Goal: Task Accomplishment & Management: Manage account settings

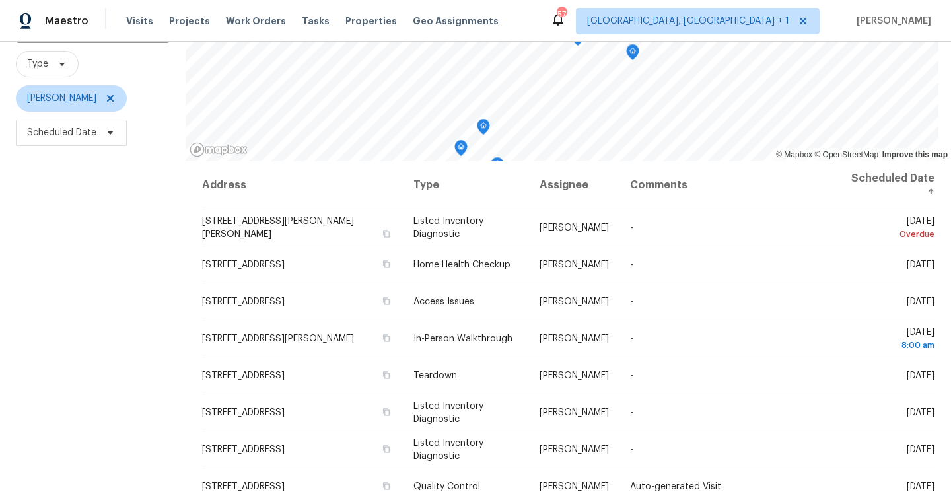
scroll to position [135, 0]
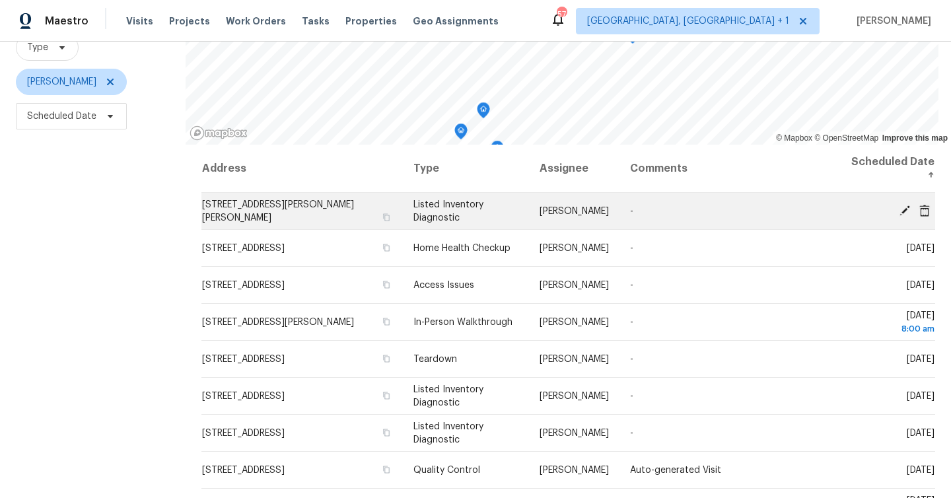
click at [899, 210] on icon at bounding box center [905, 210] width 12 height 12
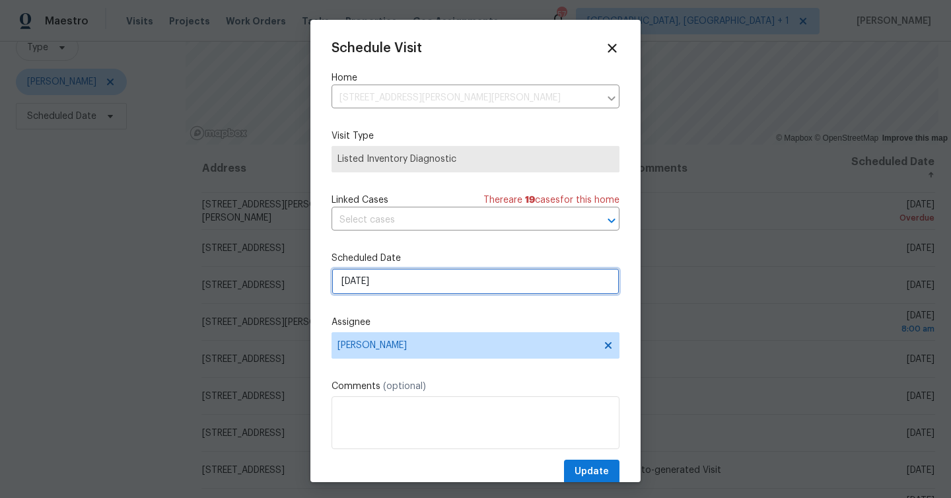
click at [451, 287] on input "[DATE]" at bounding box center [476, 281] width 288 height 26
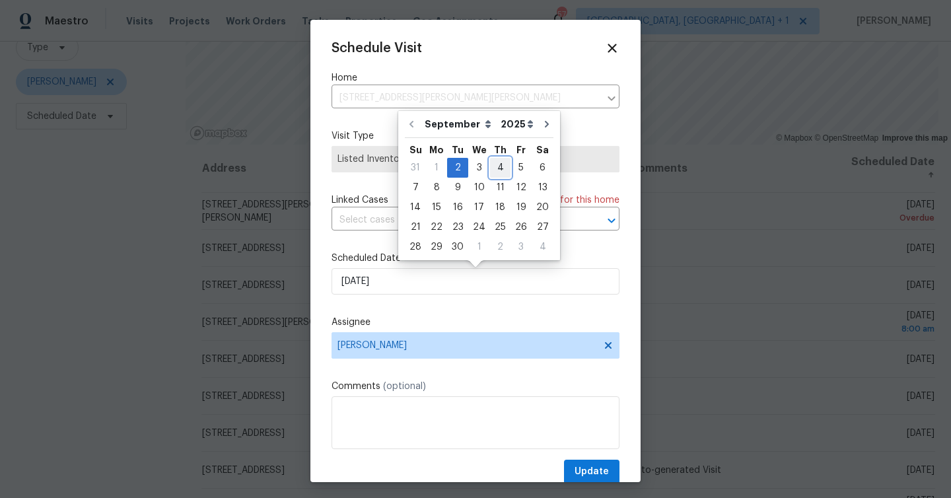
click at [490, 159] on div "4" at bounding box center [500, 168] width 20 height 18
type input "[DATE]"
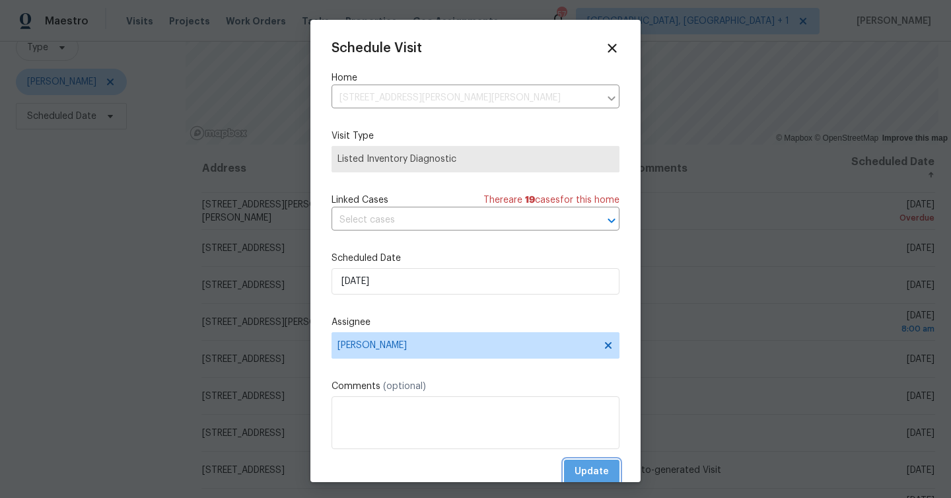
click at [585, 464] on button "Update" at bounding box center [591, 472] width 55 height 24
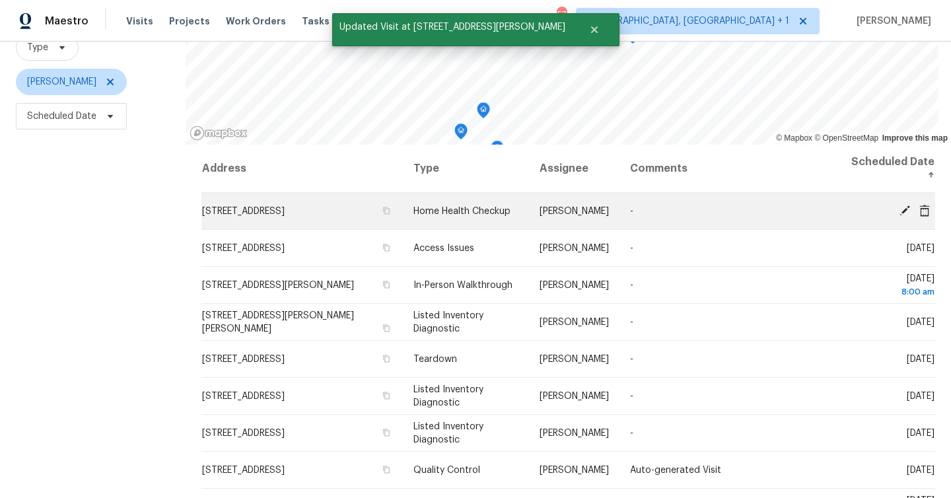
click at [904, 206] on icon at bounding box center [905, 210] width 12 height 12
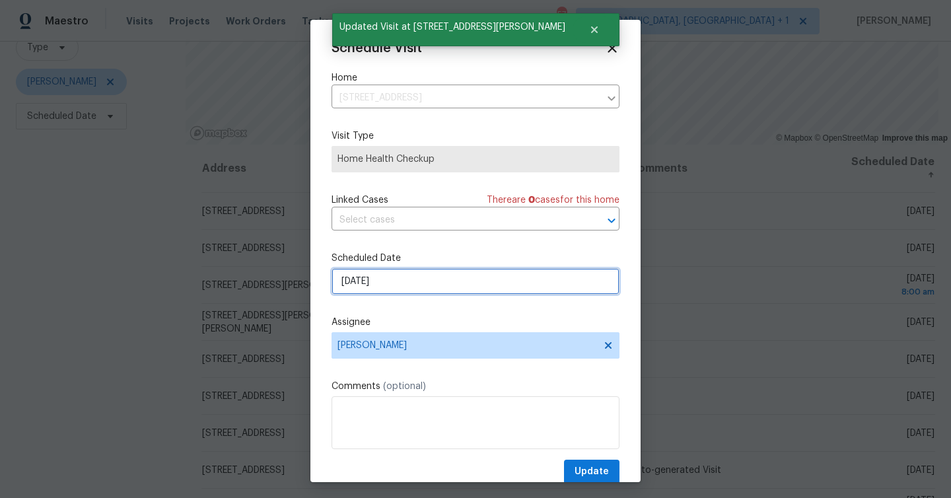
click at [458, 277] on input "[DATE]" at bounding box center [476, 281] width 288 height 26
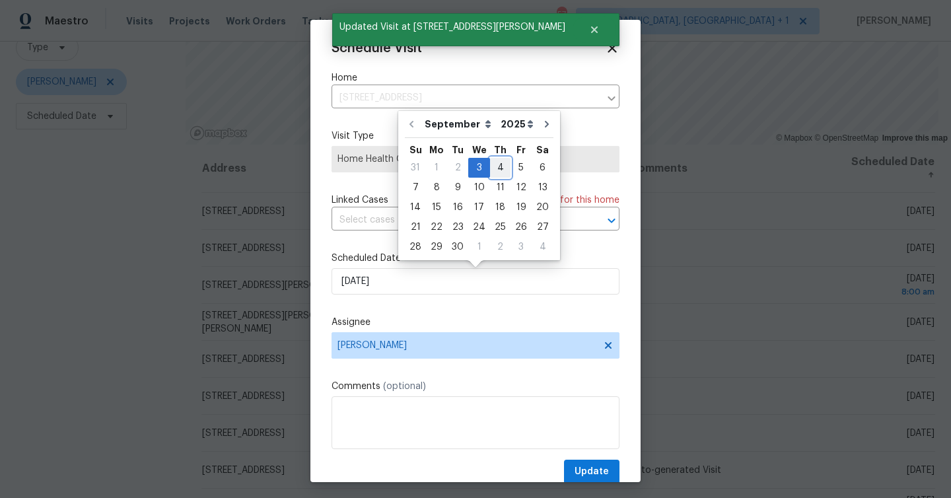
click at [495, 163] on div "4" at bounding box center [500, 168] width 20 height 18
type input "[DATE]"
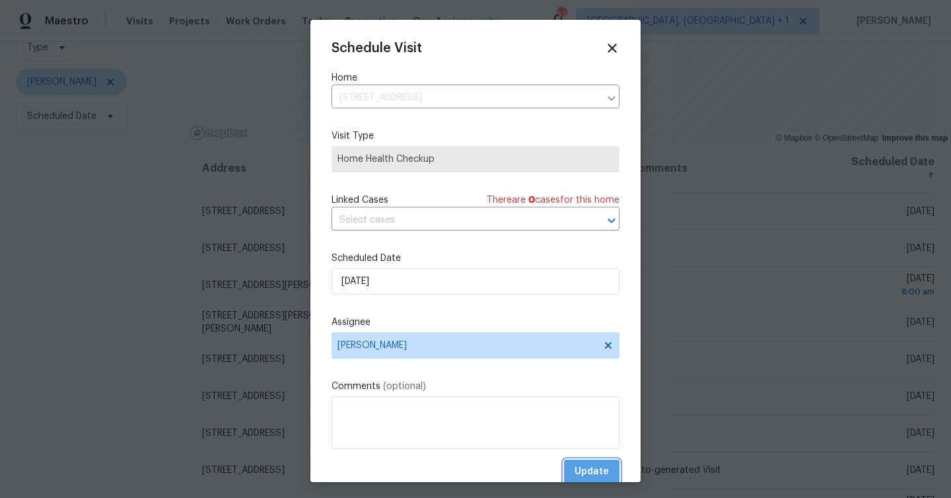
click at [608, 469] on span "Update" at bounding box center [592, 472] width 34 height 17
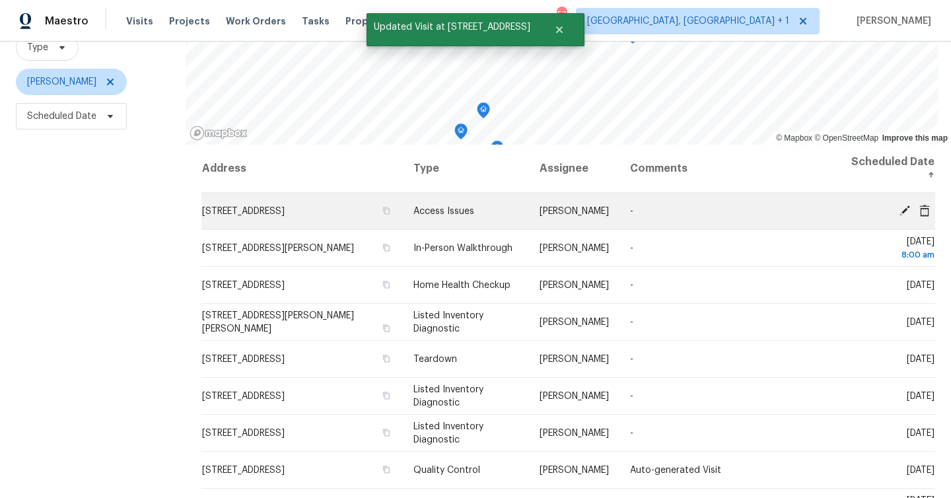
click at [904, 209] on icon at bounding box center [905, 210] width 11 height 11
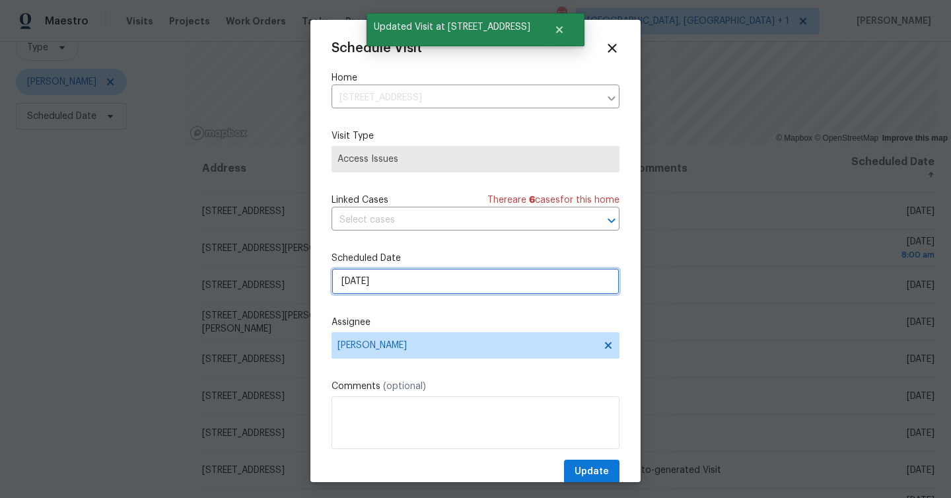
click at [469, 283] on input "[DATE]" at bounding box center [476, 281] width 288 height 26
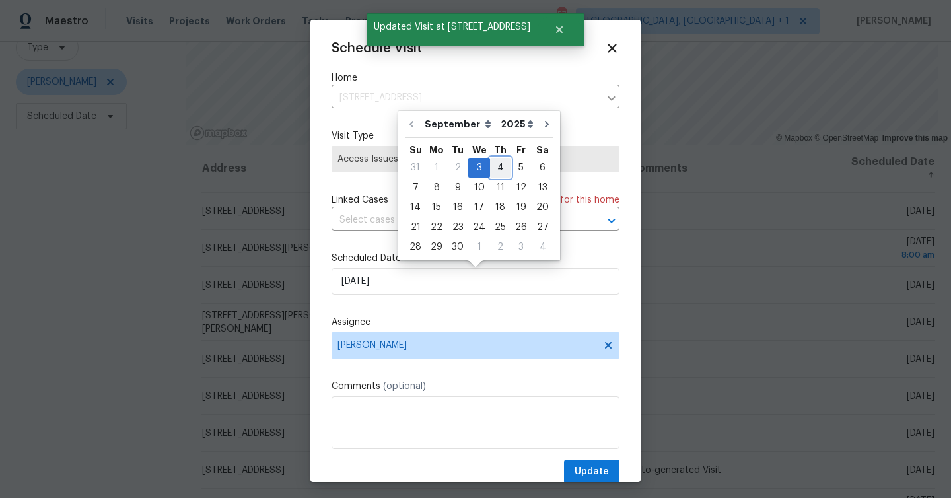
click at [491, 164] on div "4" at bounding box center [500, 168] width 20 height 18
type input "[DATE]"
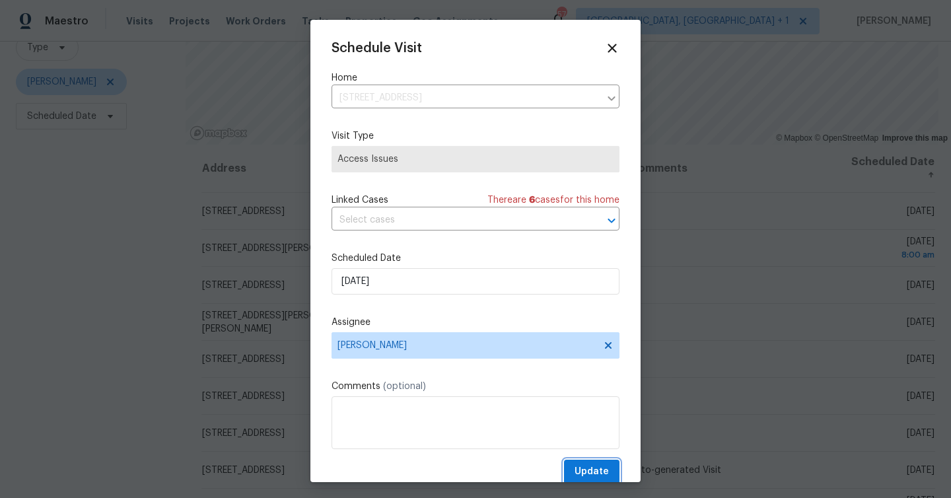
click at [592, 473] on span "Update" at bounding box center [592, 472] width 34 height 17
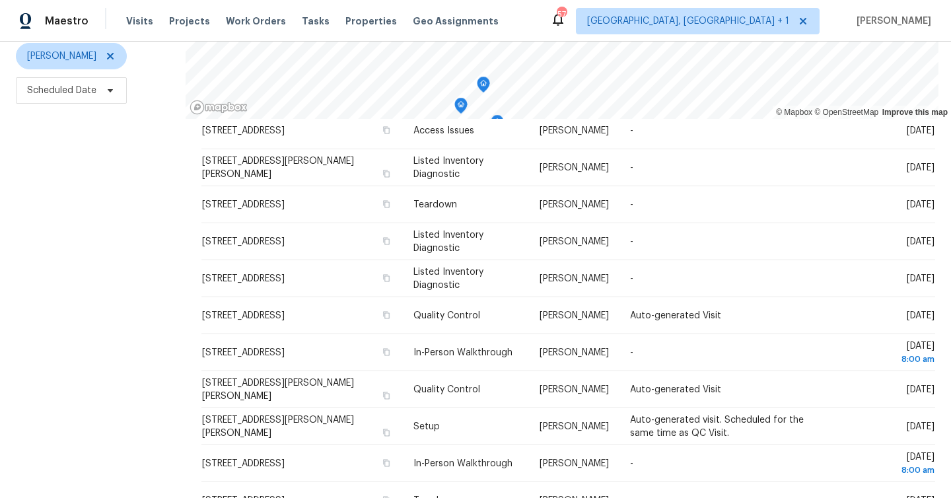
scroll to position [180, 0]
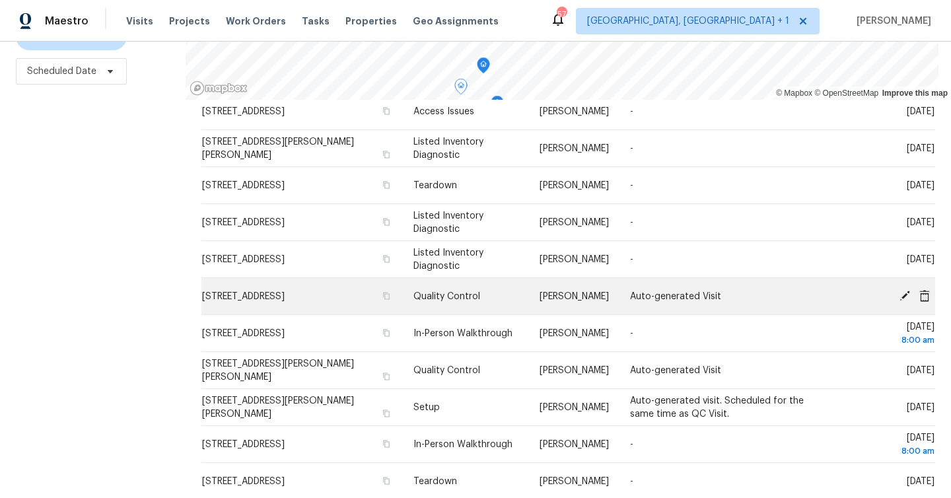
click at [927, 297] on icon at bounding box center [925, 295] width 11 height 12
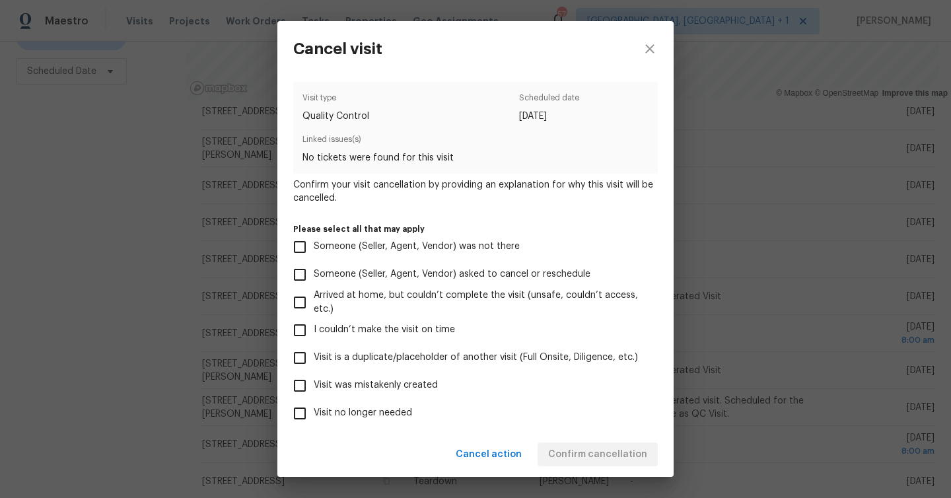
click at [358, 417] on span "Visit no longer needed" at bounding box center [363, 413] width 98 height 14
click at [314, 417] on input "Visit no longer needed" at bounding box center [300, 414] width 28 height 28
checkbox input "true"
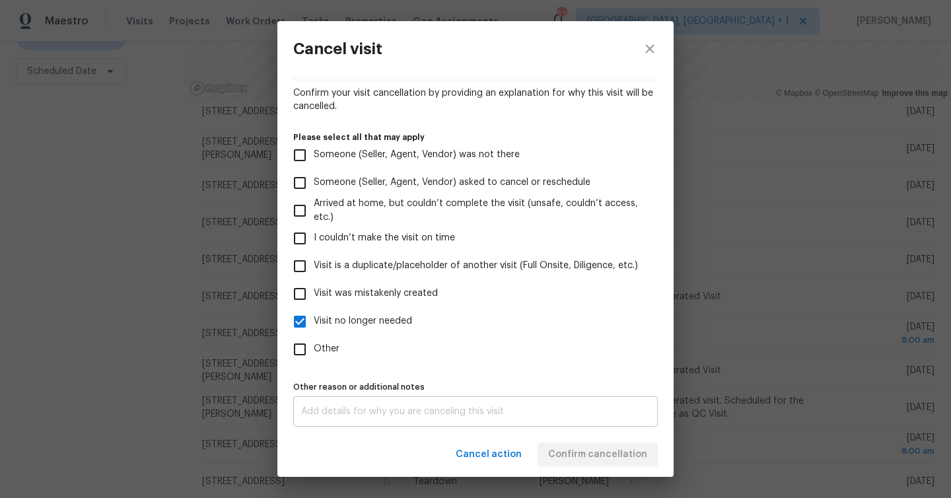
click at [584, 412] on textarea at bounding box center [475, 411] width 349 height 9
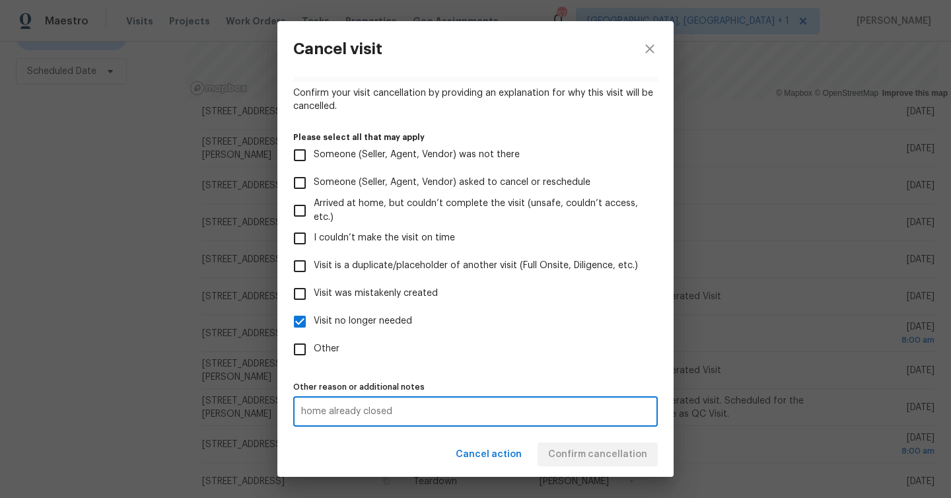
type textarea "home already closed"
click at [591, 350] on label "Other" at bounding box center [466, 350] width 361 height 28
click at [314, 350] on input "Other" at bounding box center [300, 350] width 28 height 28
checkbox input "true"
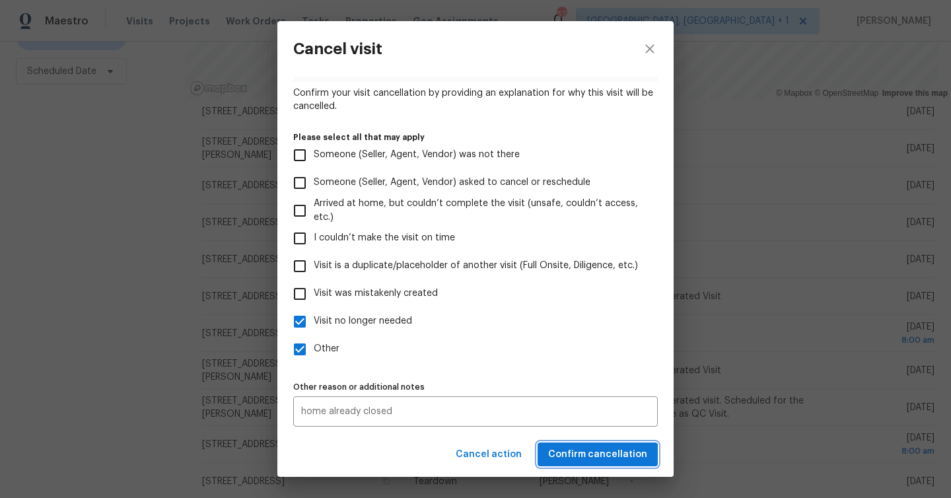
click at [598, 459] on span "Confirm cancellation" at bounding box center [597, 455] width 99 height 17
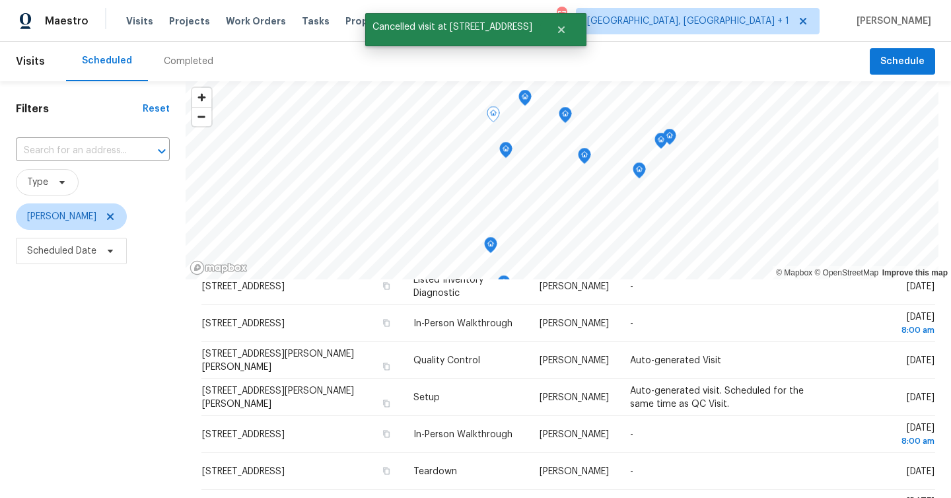
scroll to position [213, 0]
